Goal: Navigation & Orientation: Find specific page/section

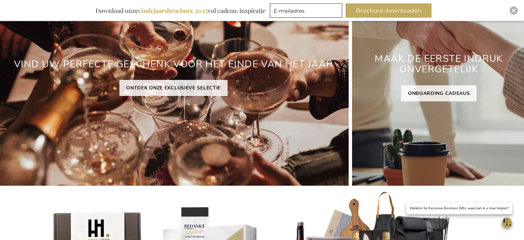
scroll to position [134, 0]
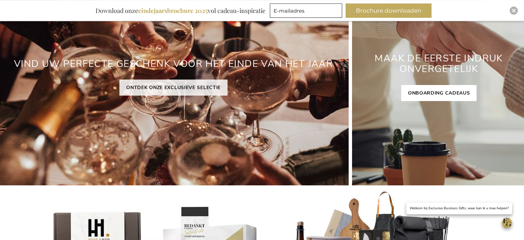
click at [432, 90] on link "ONBOARDING CADEAUS" at bounding box center [439, 93] width 76 height 16
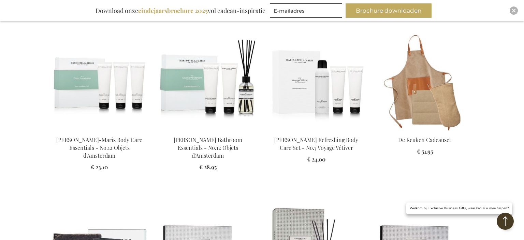
scroll to position [754, 0]
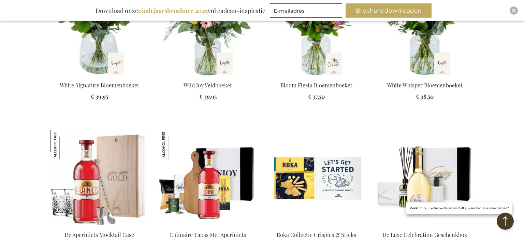
scroll to position [1202, 0]
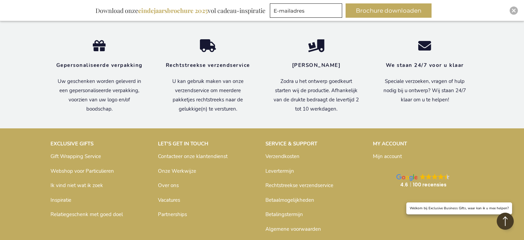
scroll to position [1583, 0]
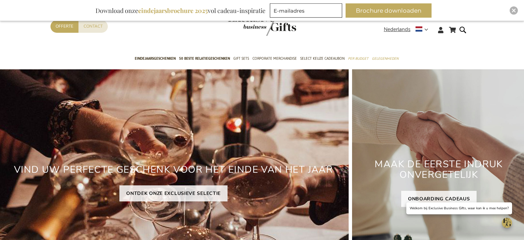
scroll to position [52, 0]
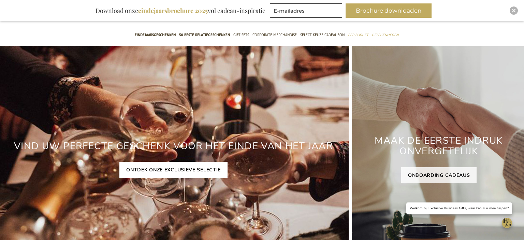
click at [164, 170] on link "ONTDEK ONZE EXCLUSIEVE SELECTIE" at bounding box center [173, 170] width 108 height 16
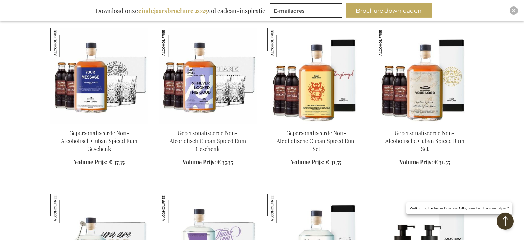
scroll to position [637, 0]
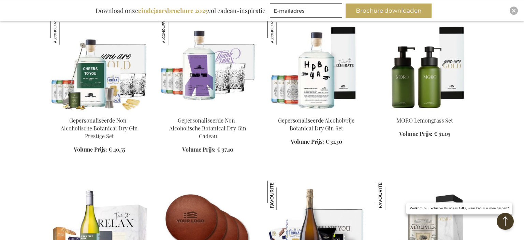
scroll to position [817, 0]
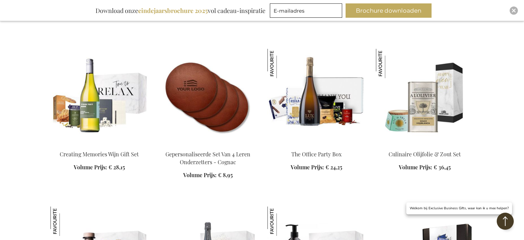
scroll to position [949, 0]
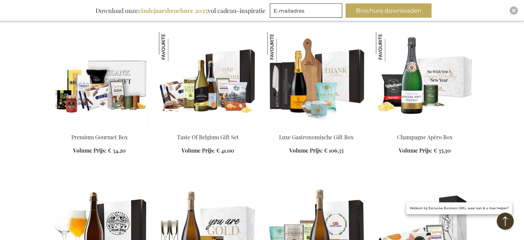
scroll to position [1443, 0]
